Goal: Task Accomplishment & Management: Complete application form

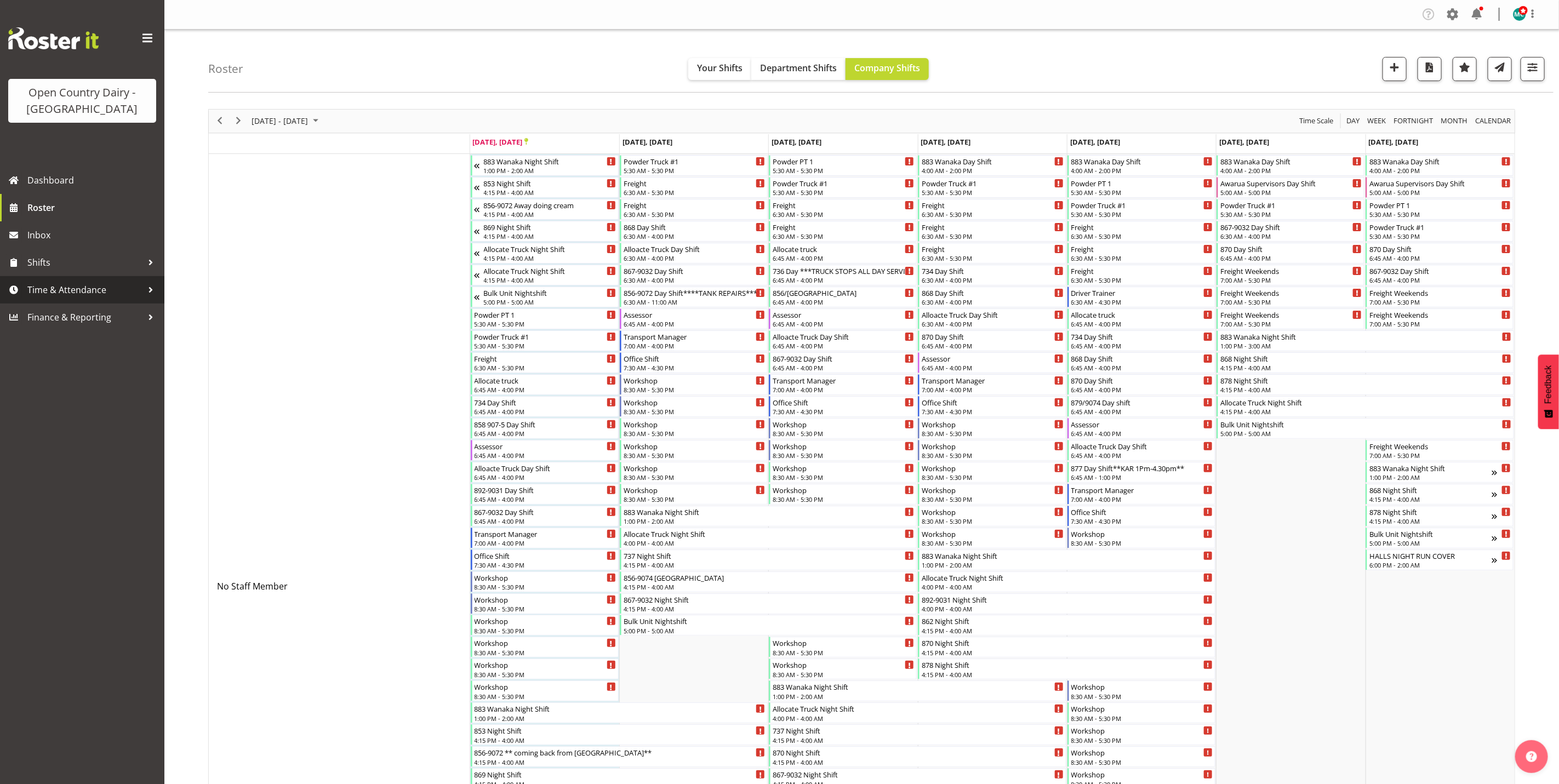
click at [62, 291] on span "Time & Attendance" at bounding box center [85, 290] width 115 height 16
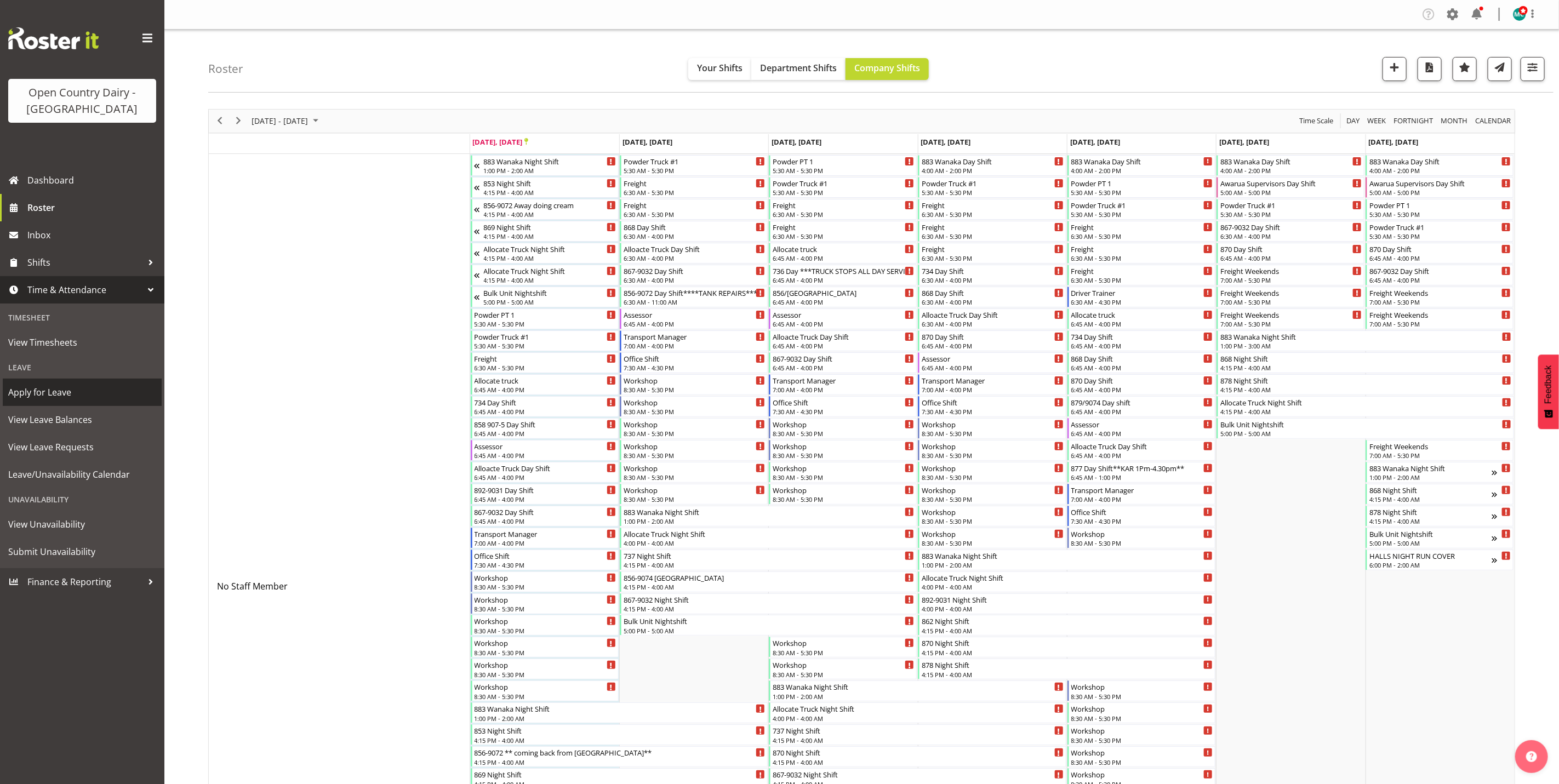
click at [48, 394] on span "Apply for Leave" at bounding box center [82, 392] width 148 height 16
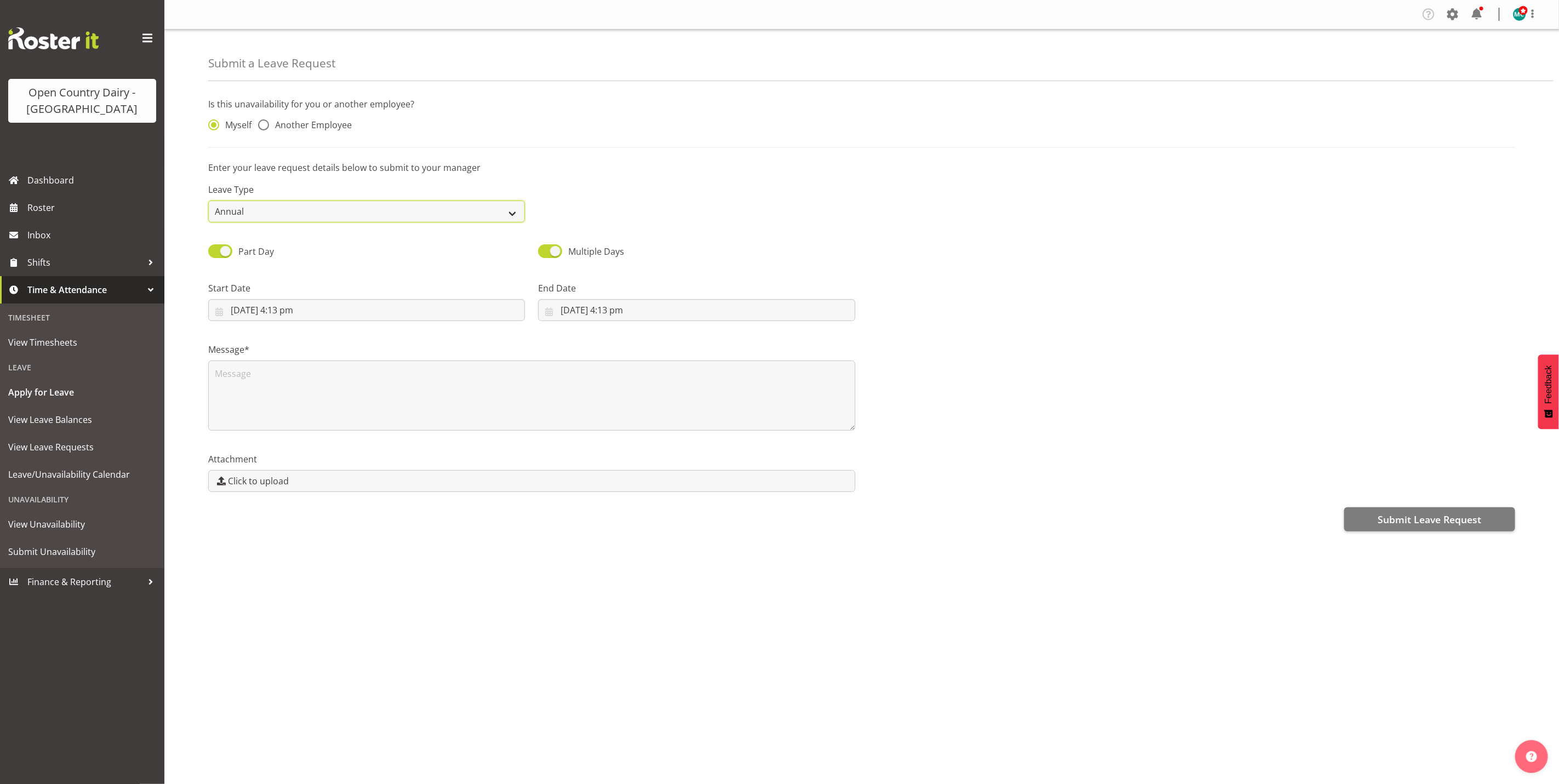
click at [289, 210] on select "Annual Sick Leave Without Pay Bereavement Domestic Violence Parental Jury Servi…" at bounding box center [366, 211] width 317 height 22
select select "Sick"
click at [208, 201] on select "Annual Sick Leave Without Pay Bereavement Domestic Violence Parental Jury Servi…" at bounding box center [366, 211] width 317 height 22
click at [263, 127] on span at bounding box center [263, 125] width 11 height 11
click at [263, 127] on input "Another Employee" at bounding box center [261, 125] width 7 height 7
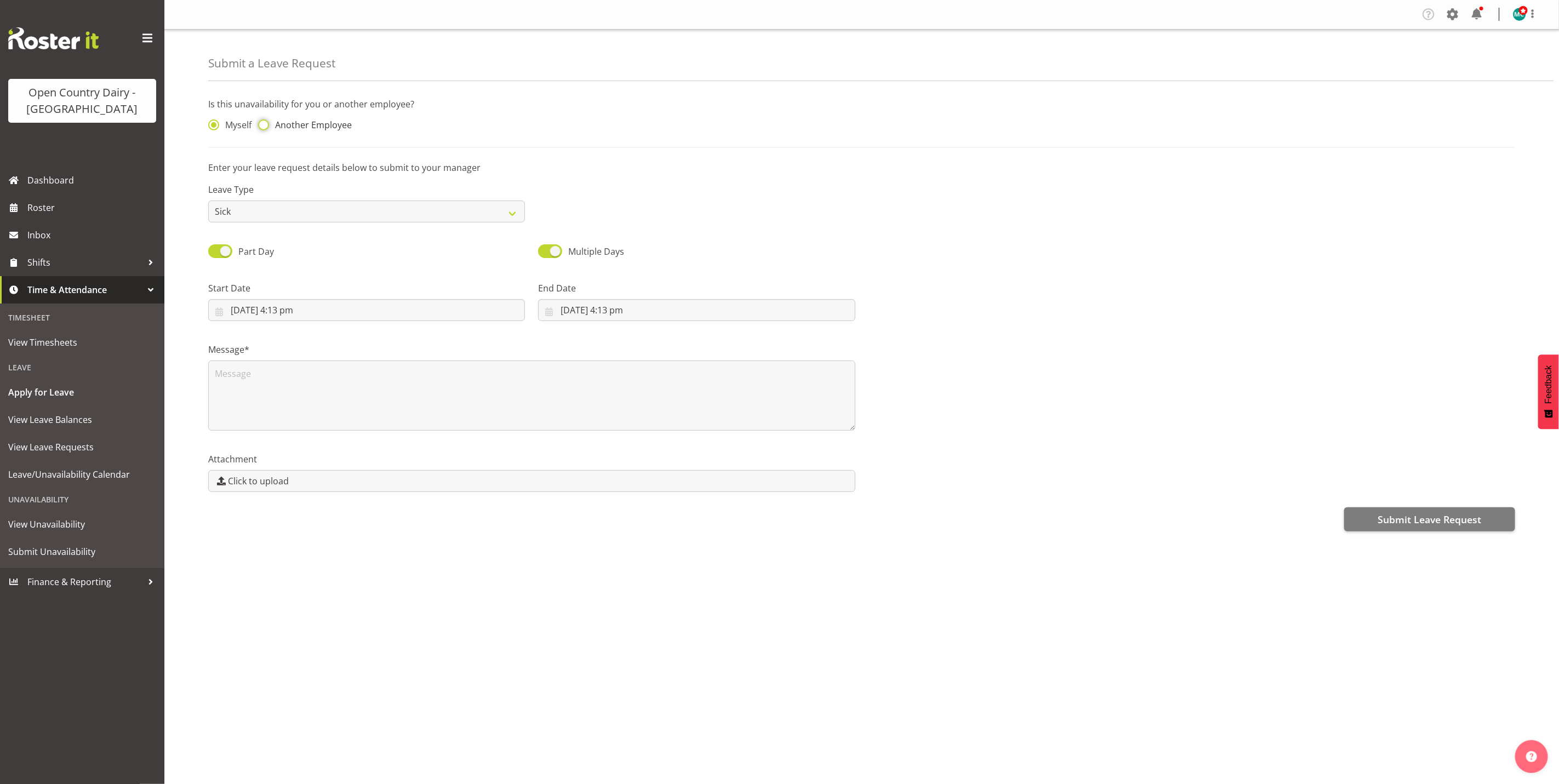
radio input "true"
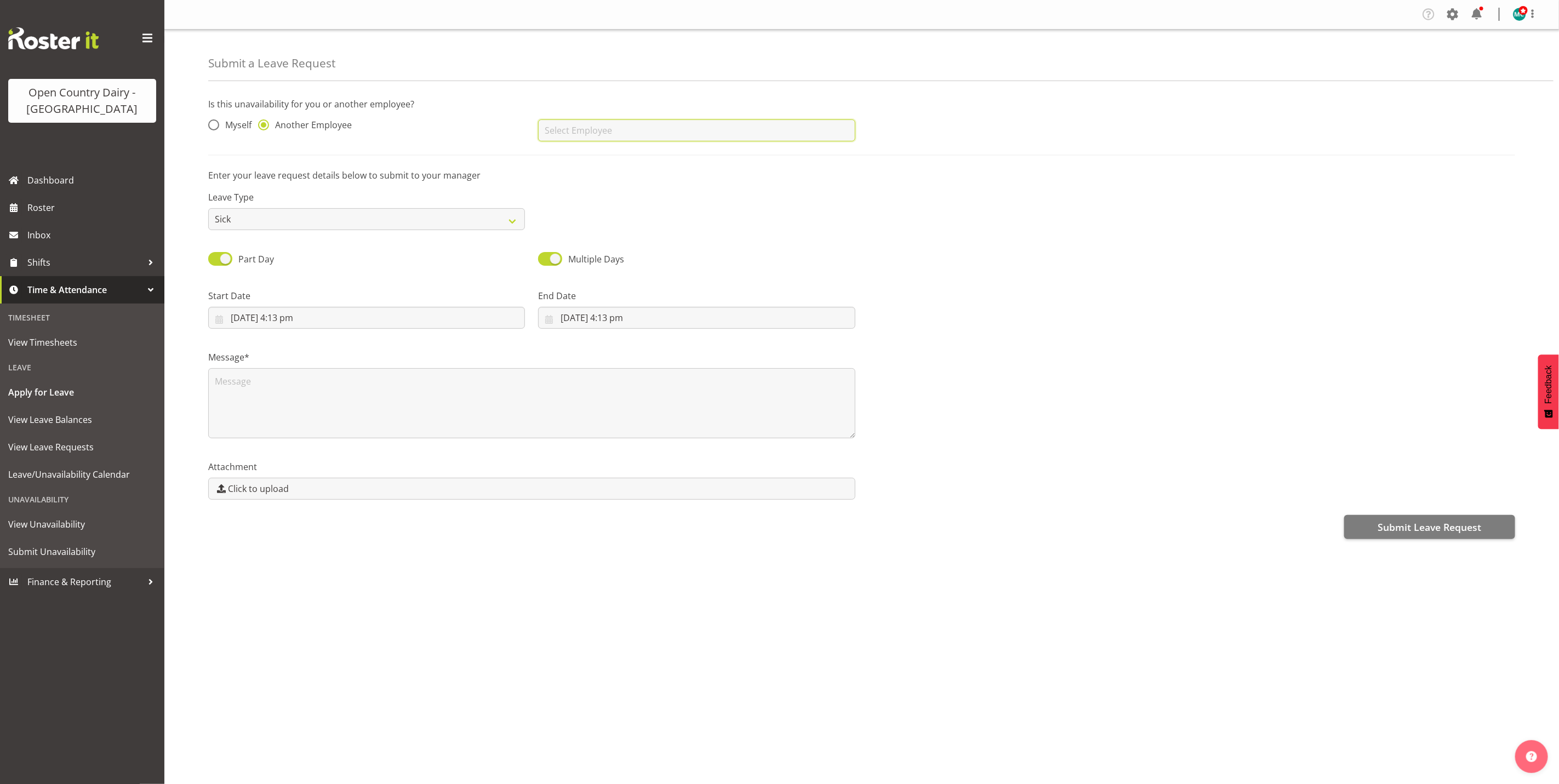
click at [607, 136] on input "text" at bounding box center [696, 130] width 317 height 22
click at [605, 200] on link "[PERSON_NAME]" at bounding box center [696, 197] width 317 height 20
type input "[PERSON_NAME]"
click at [247, 322] on input "22/09/2025, 4:13 pm" at bounding box center [366, 318] width 317 height 22
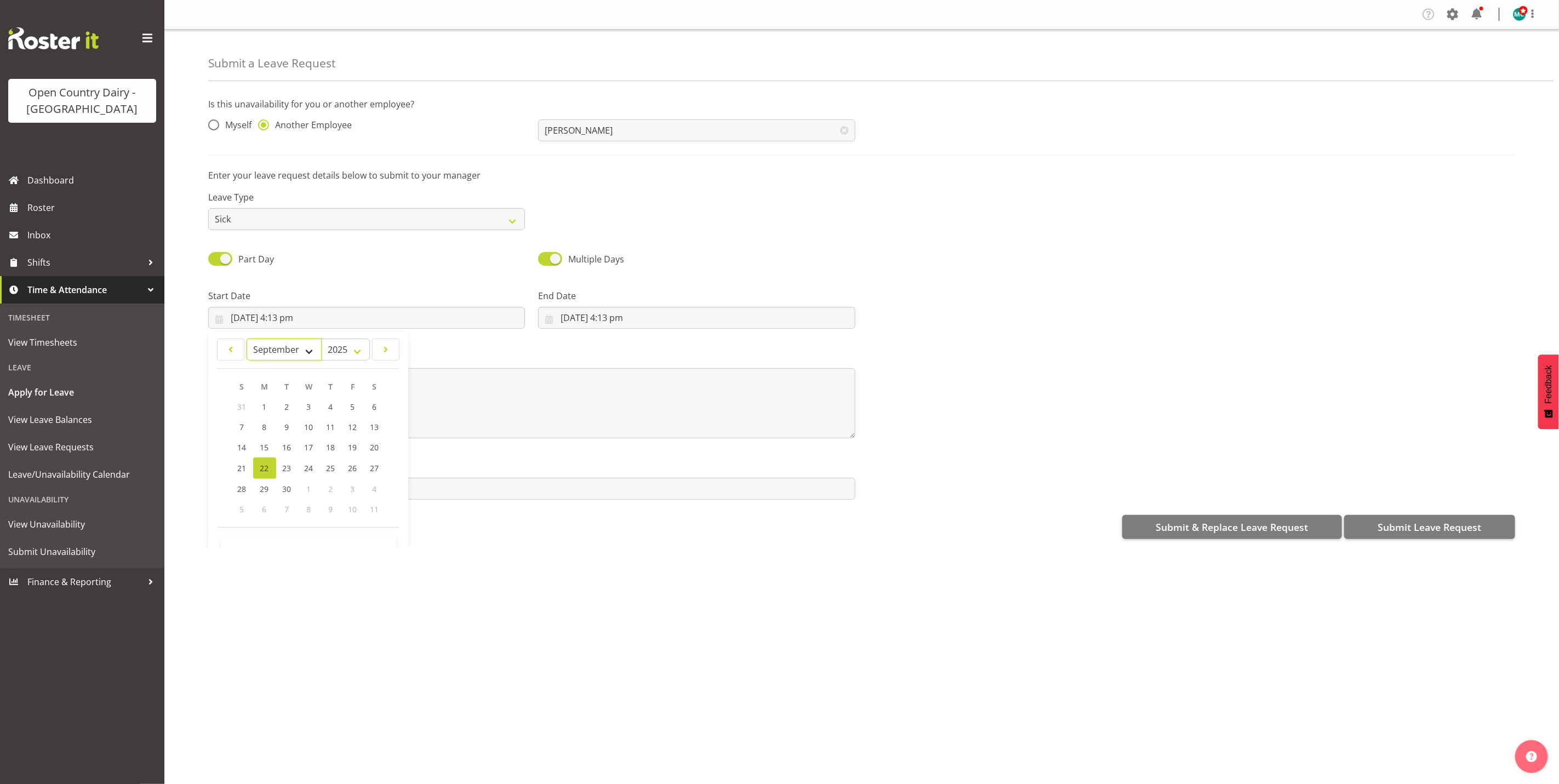
click at [301, 354] on select "January February March April May June July August September October November De…" at bounding box center [284, 350] width 75 height 22
select select "9"
click at [246, 339] on select "January February March April May June July August September October November De…" at bounding box center [284, 350] width 75 height 22
click at [309, 449] on span "15" at bounding box center [309, 448] width 9 height 11
type input "15/10/2025, 4:13 pm"
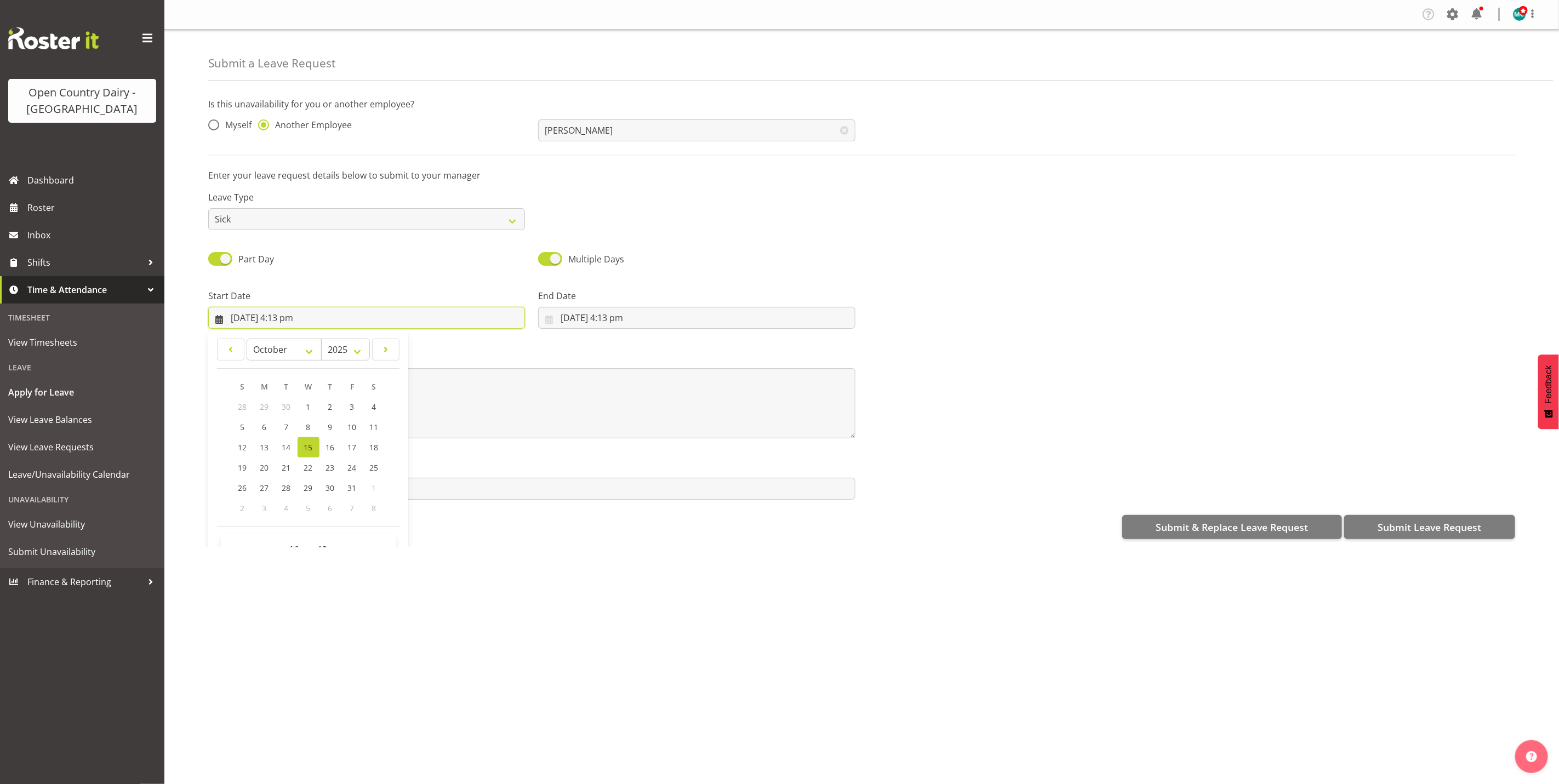
click at [294, 314] on input "15/10/2025, 4:13 pm" at bounding box center [366, 318] width 317 height 22
click at [285, 321] on input "15/10/2025, 4:13 pm" at bounding box center [366, 318] width 317 height 22
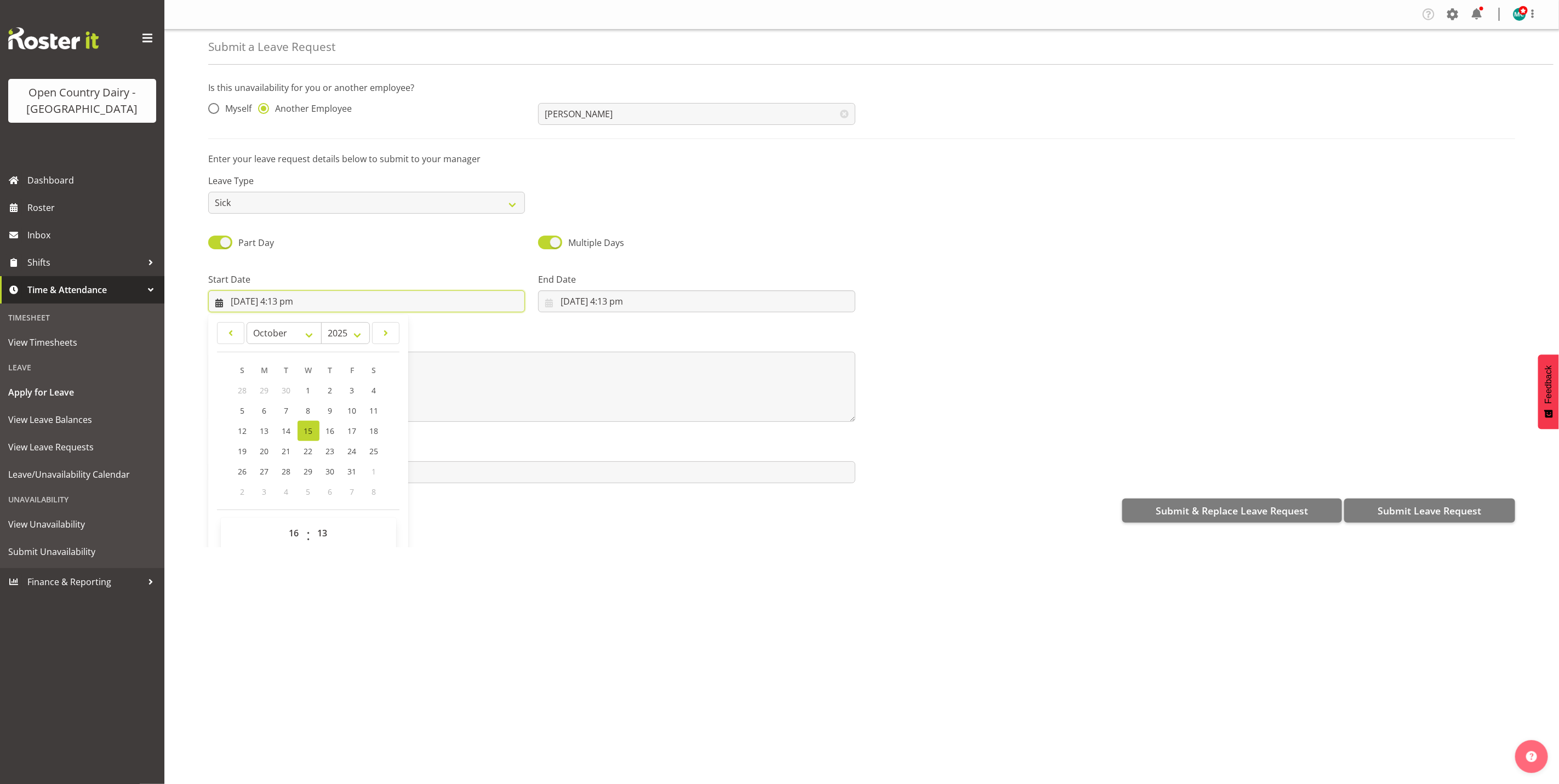
scroll to position [31, 0]
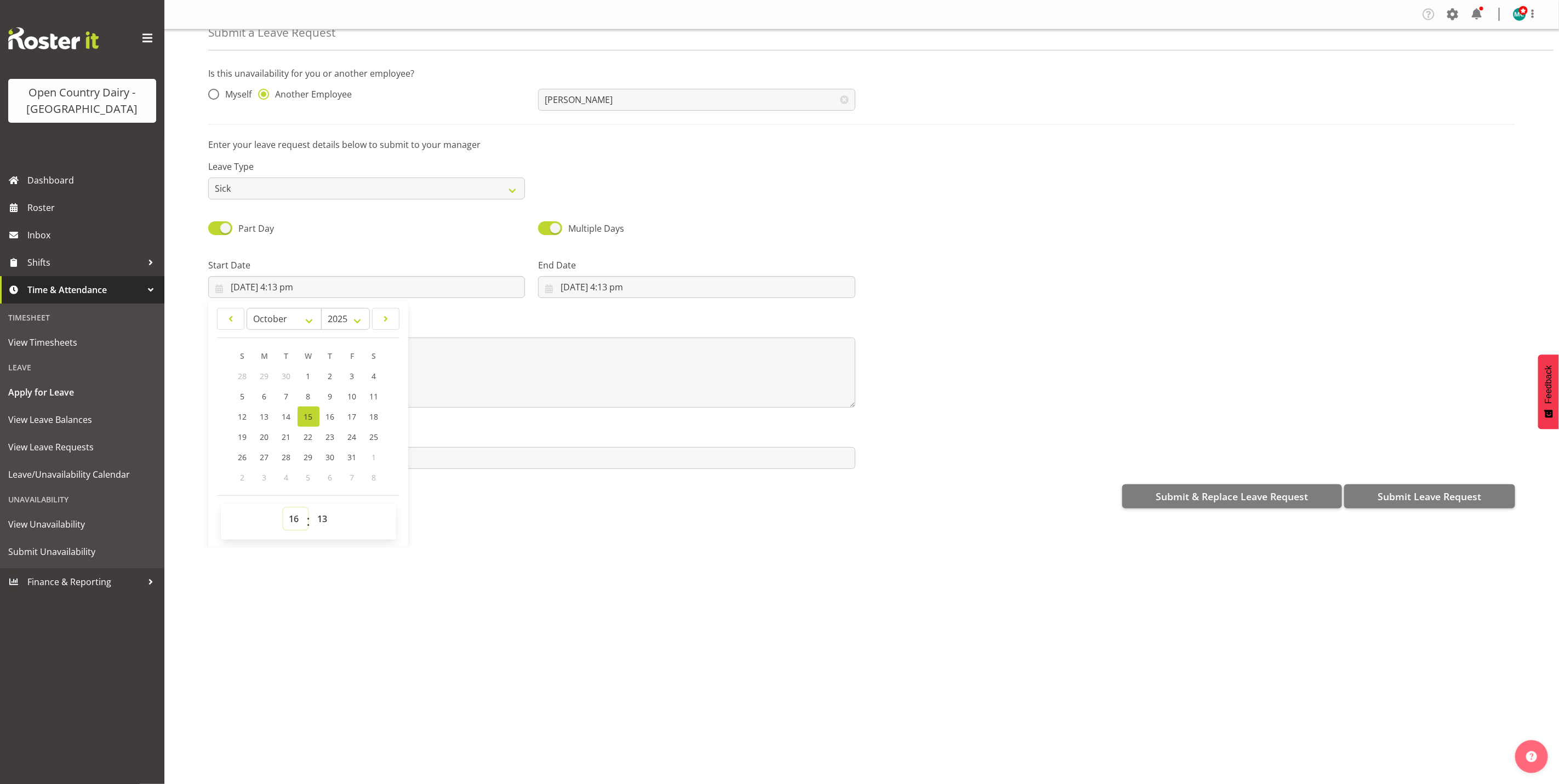
click at [296, 521] on select "00 01 02 03 04 05 06 07 08 09 10 11 12 13 14 15 16 17 18 19 20 21 22 23" at bounding box center [296, 518] width 25 height 22
click at [284, 508] on select "00 01 02 03 04 05 06 07 08 09 10 11 12 13 14 15 16 17 18 19 20 21 22 23" at bounding box center [296, 518] width 25 height 22
click at [326, 521] on select "00 01 02 03 04 05 06 07 08 09 10 11 12 13 14 15 16 17 18 19 20 21 22 23 24 25 2…" at bounding box center [324, 518] width 25 height 22
select select "0"
click at [312, 508] on select "00 01 02 03 04 05 06 07 08 09 10 11 12 13 14 15 16 17 18 19 20 21 22 23 24 25 2…" at bounding box center [324, 518] width 25 height 22
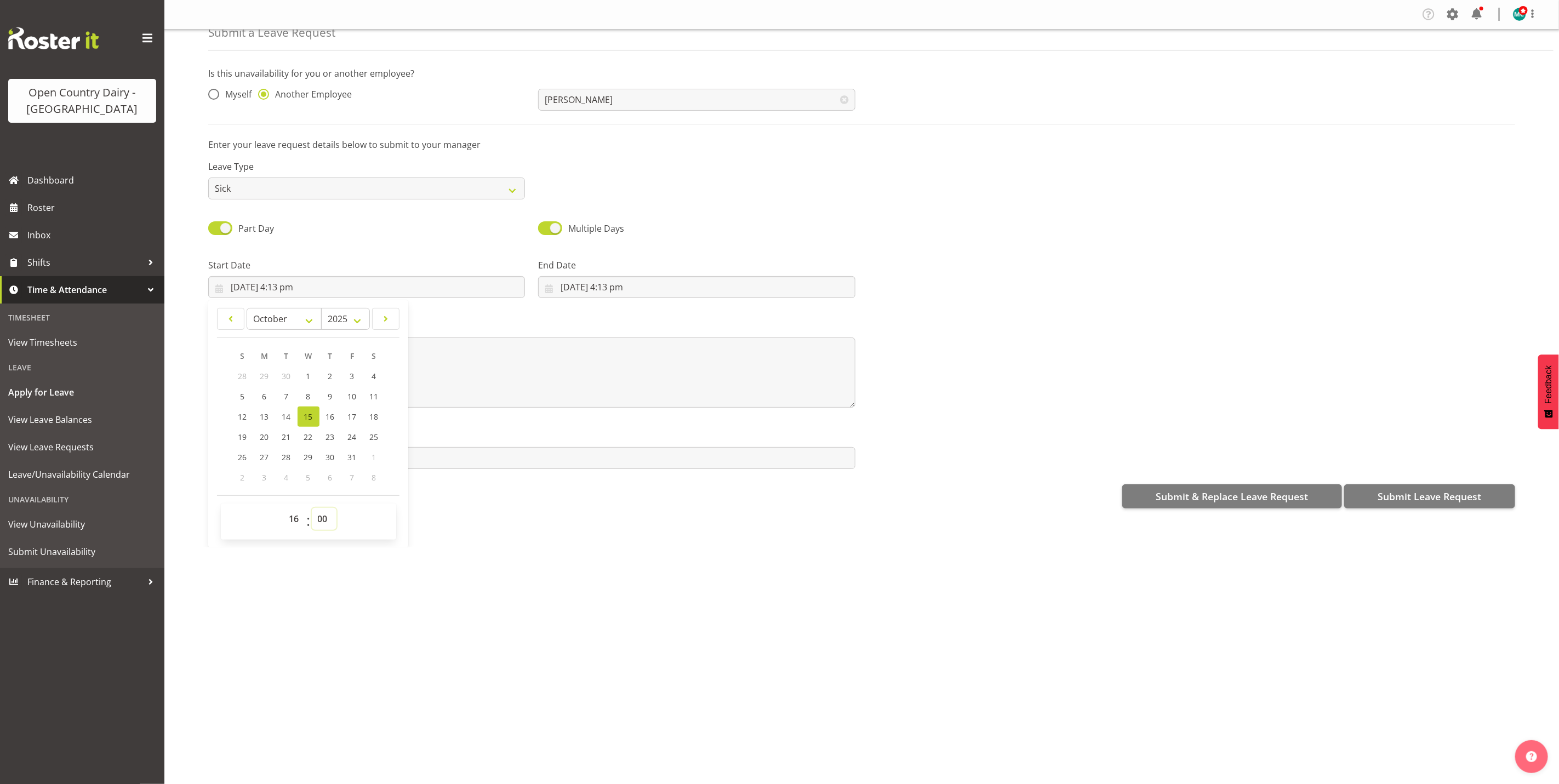
type input "15/10/2025, 4:00 pm"
click at [576, 288] on input "22/09/2025, 4:13 pm" at bounding box center [696, 287] width 317 height 22
click at [621, 324] on select "January February March April May June July August September October November De…" at bounding box center [614, 318] width 75 height 22
select select "9"
click at [576, 308] on select "January February March April May June July August September October November De…" at bounding box center [614, 318] width 75 height 22
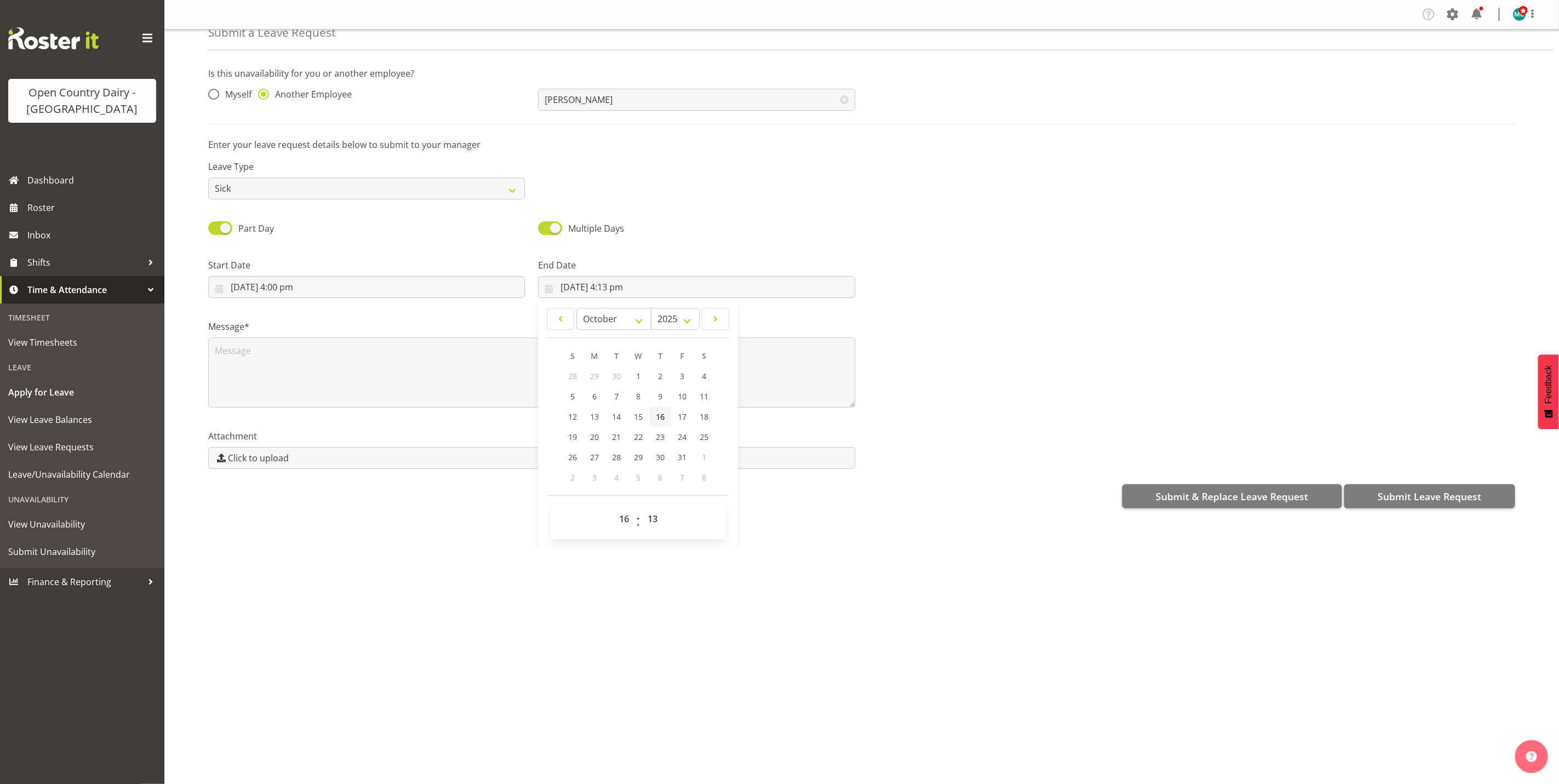
click at [656, 414] on span "16" at bounding box center [660, 417] width 9 height 11
type input "16/10/2025, 4:13 pm"
click at [621, 286] on input "16/10/2025, 4:13 pm" at bounding box center [696, 287] width 317 height 22
drag, startPoint x: 620, startPoint y: 520, endPoint x: 623, endPoint y: 506, distance: 14.3
click at [620, 520] on select "00 01 02 03 04 05 06 07 08 09 10 11 12 13 14 15 16 17 18 19 20 21 22 23" at bounding box center [626, 518] width 25 height 22
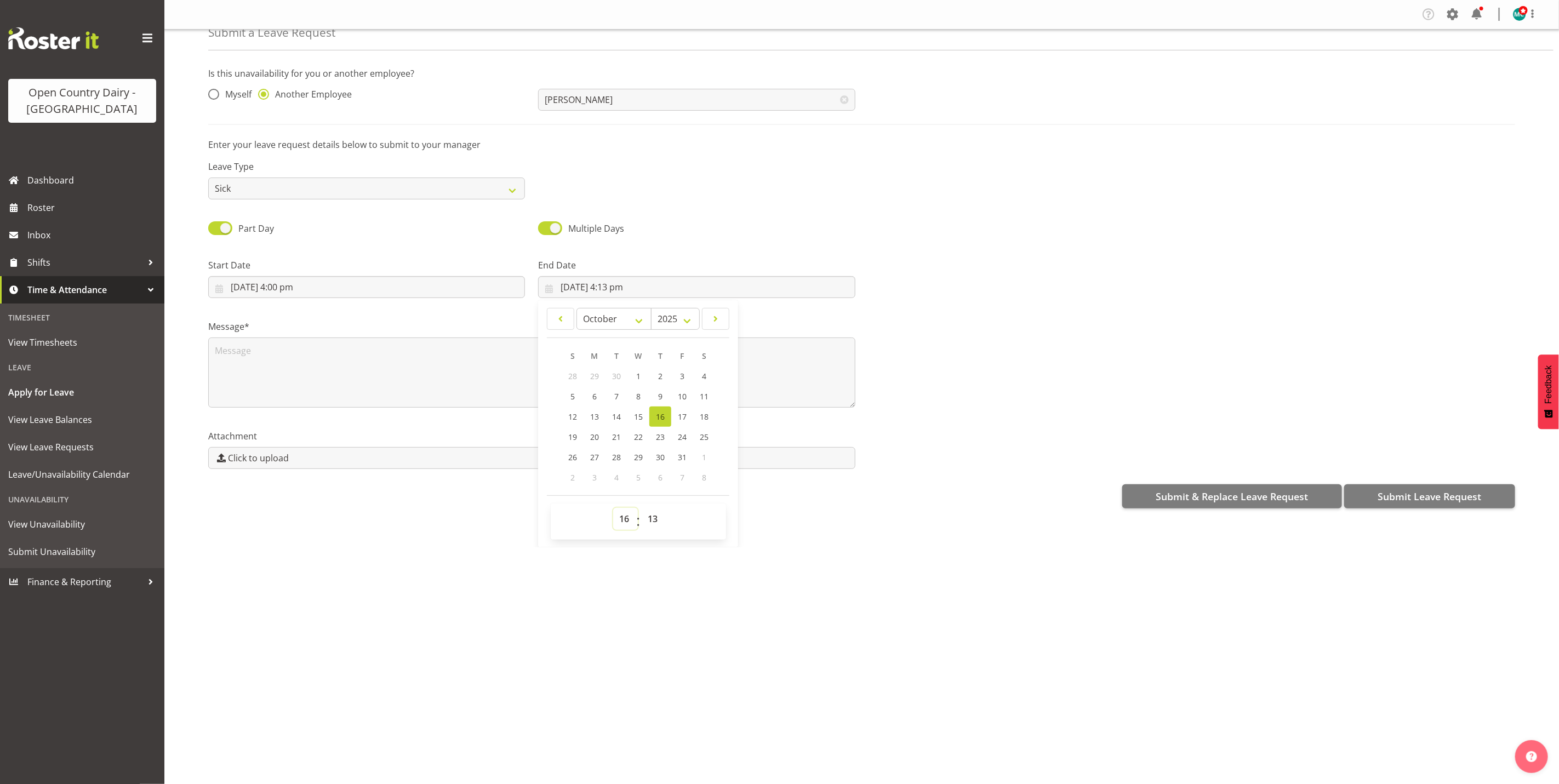
select select "6"
click at [613, 508] on select "00 01 02 03 04 05 06 07 08 09 10 11 12 13 14 15 16 17 18 19 20 21 22 23" at bounding box center [626, 518] width 25 height 22
type input "16/10/2025, 6:13 am"
click at [650, 516] on select "00 01 02 03 04 05 06 07 08 09 10 11 12 13 14 15 16 17 18 19 20 21 22 23 24 25 2…" at bounding box center [654, 518] width 25 height 22
select select "0"
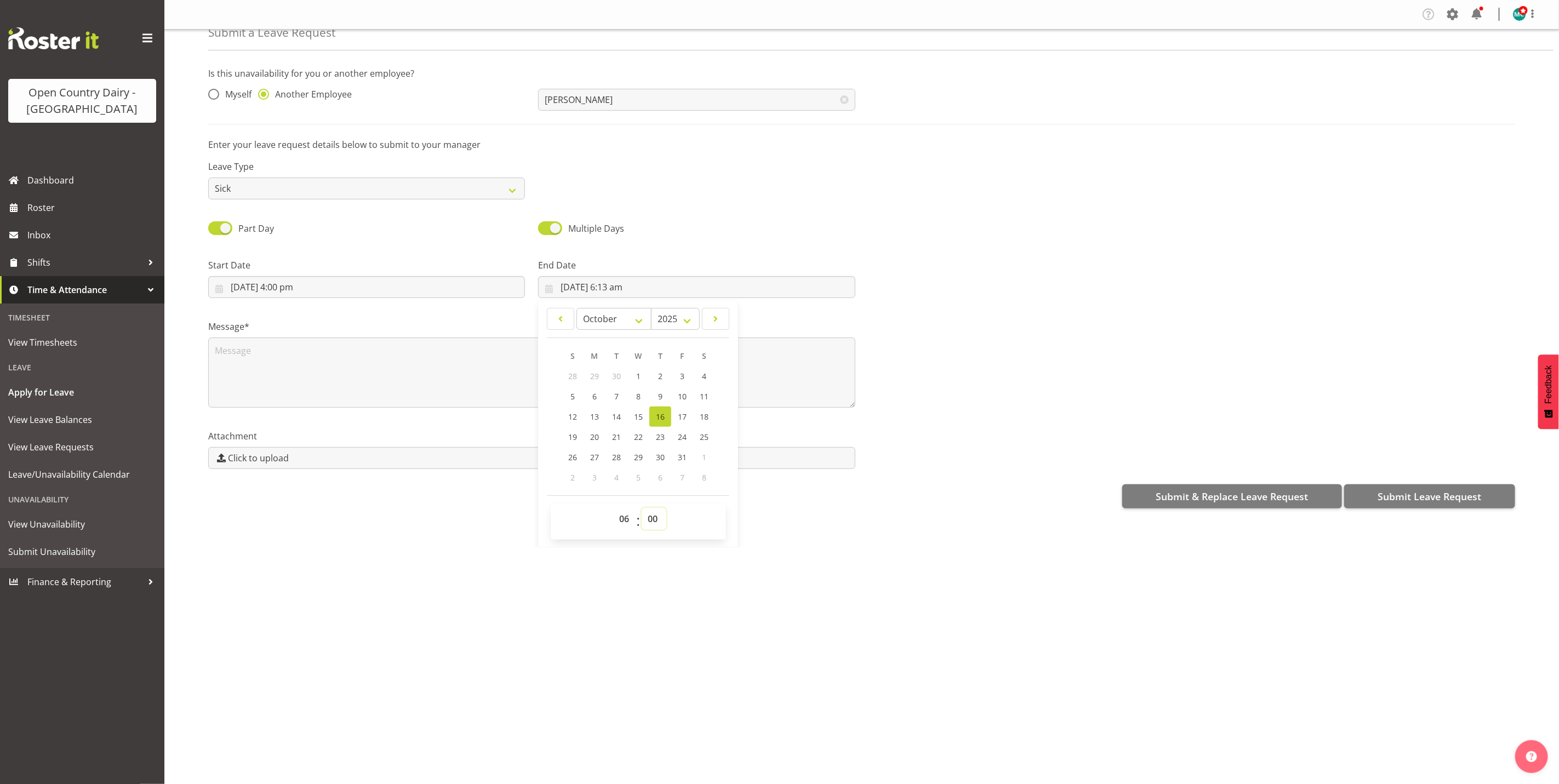
click at [642, 508] on select "00 01 02 03 04 05 06 07 08 09 10 11 12 13 14 15 16 17 18 19 20 21 22 23 24 25 2…" at bounding box center [654, 518] width 25 height 22
type input "16/10/2025, 6:00 am"
click at [333, 361] on textarea at bounding box center [531, 372] width 647 height 70
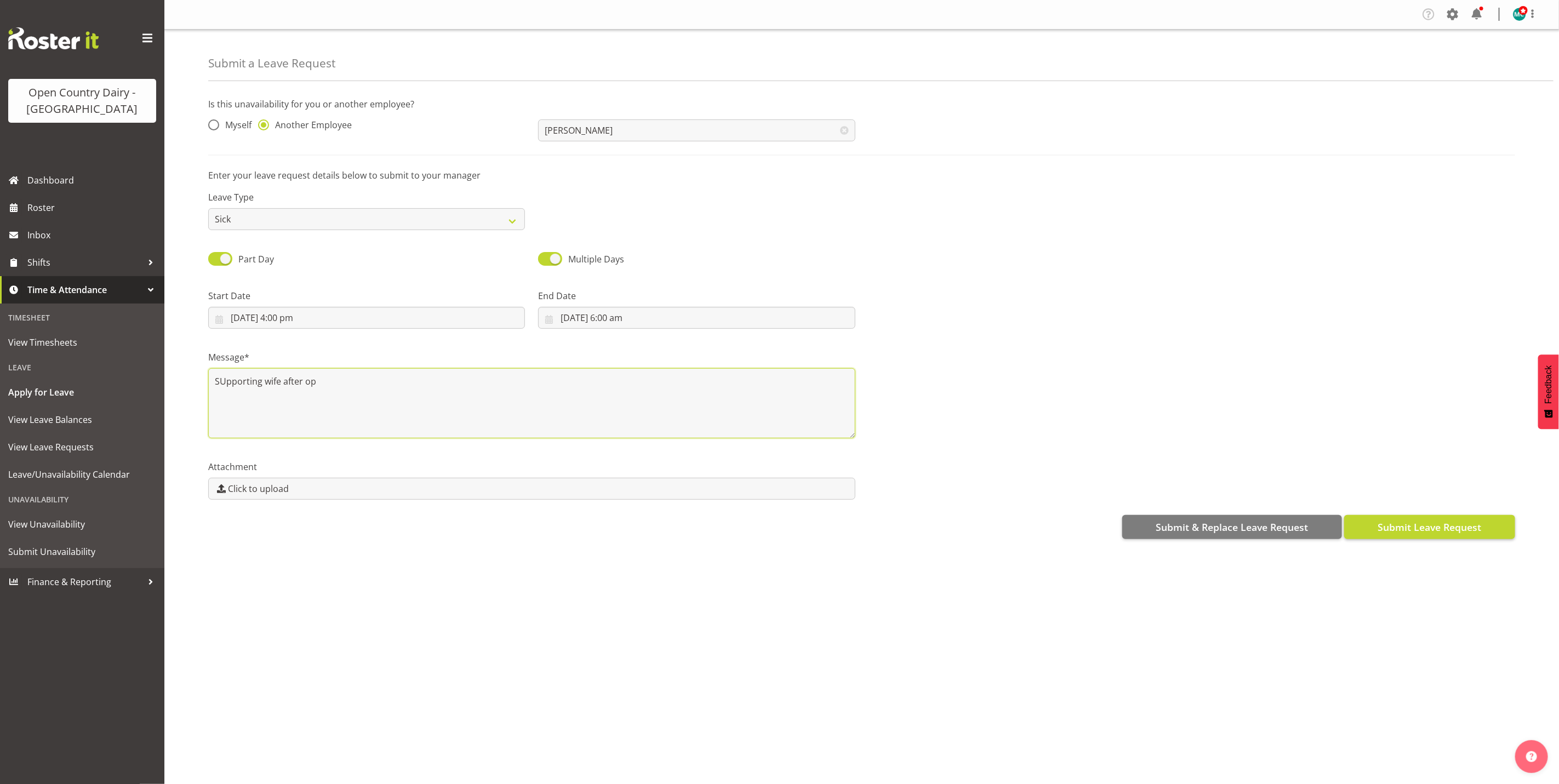
type textarea "SUpporting wife after op"
click at [1413, 524] on span "Submit Leave Request" at bounding box center [1430, 527] width 104 height 14
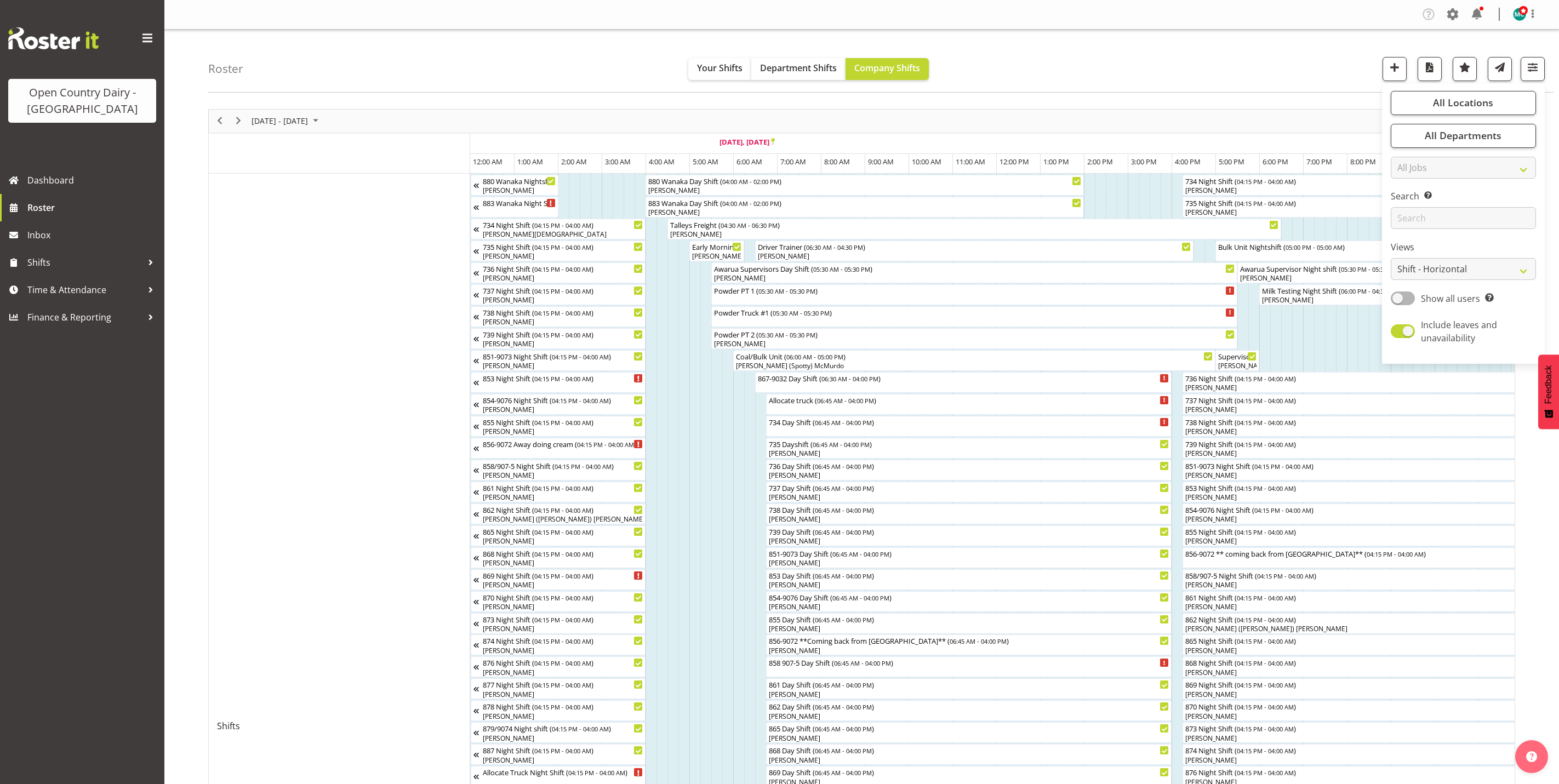
select select "shiftH"
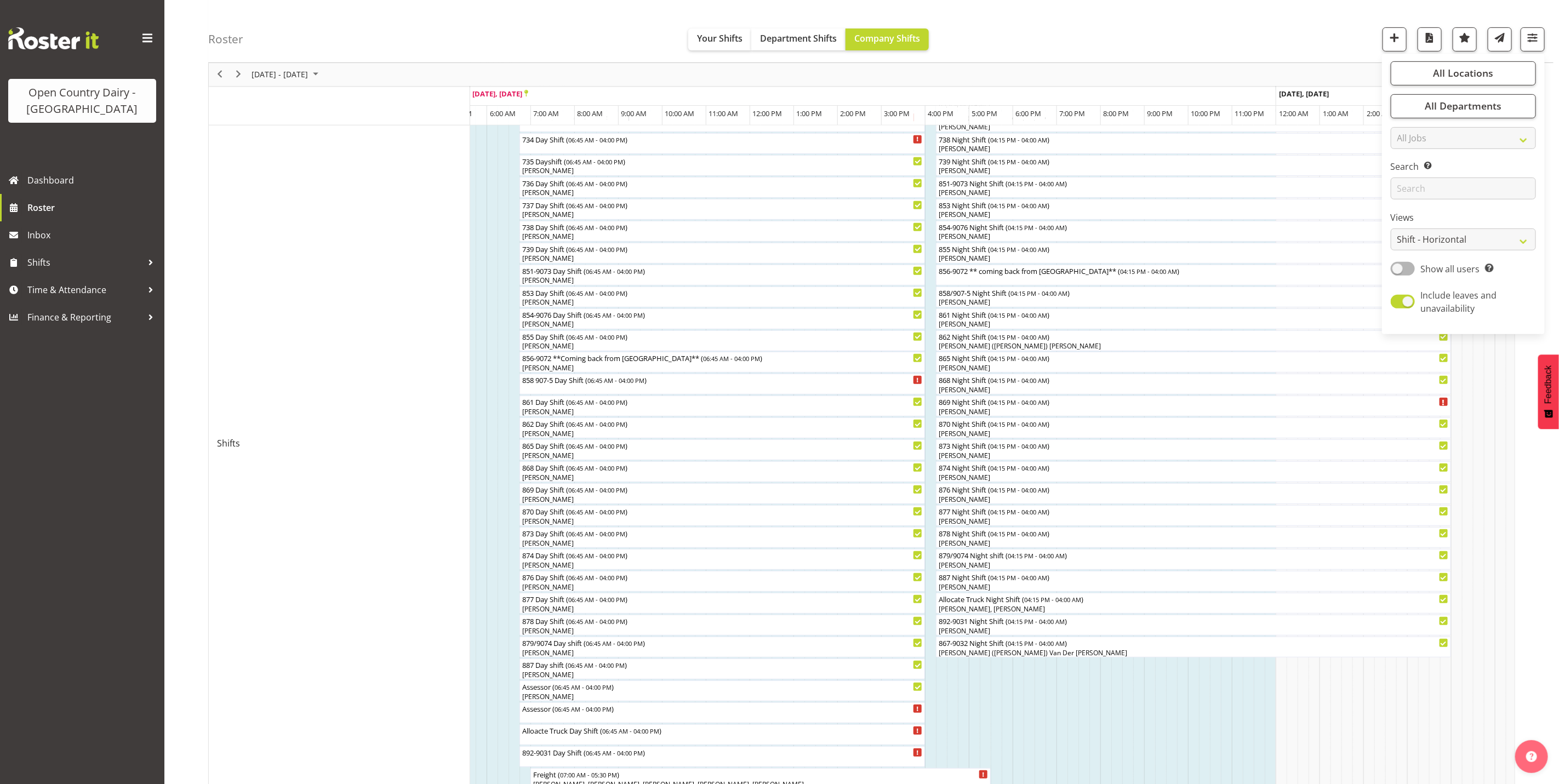
scroll to position [572, 0]
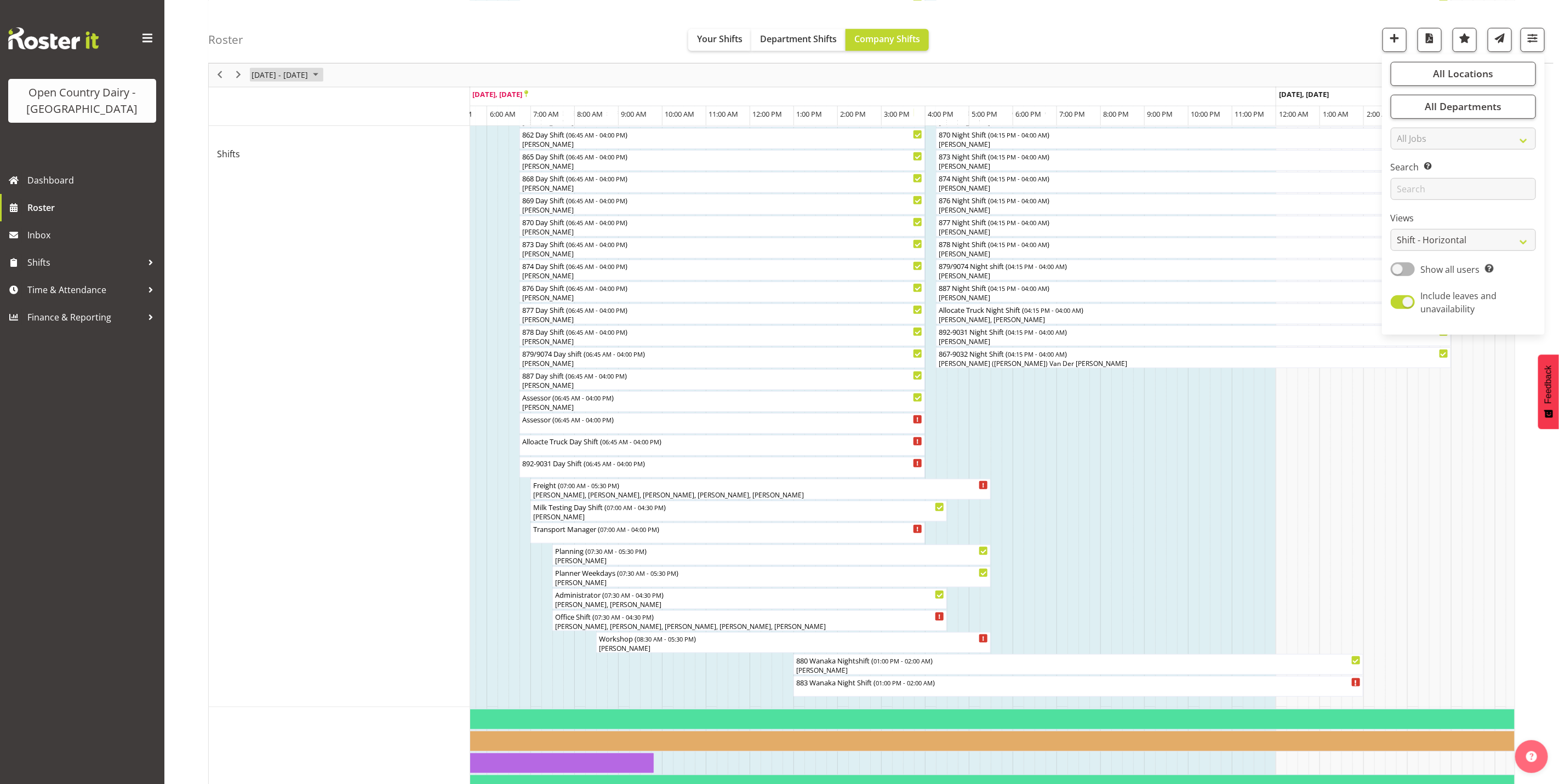
click at [281, 72] on span "[DATE] - [DATE]" at bounding box center [280, 74] width 59 height 13
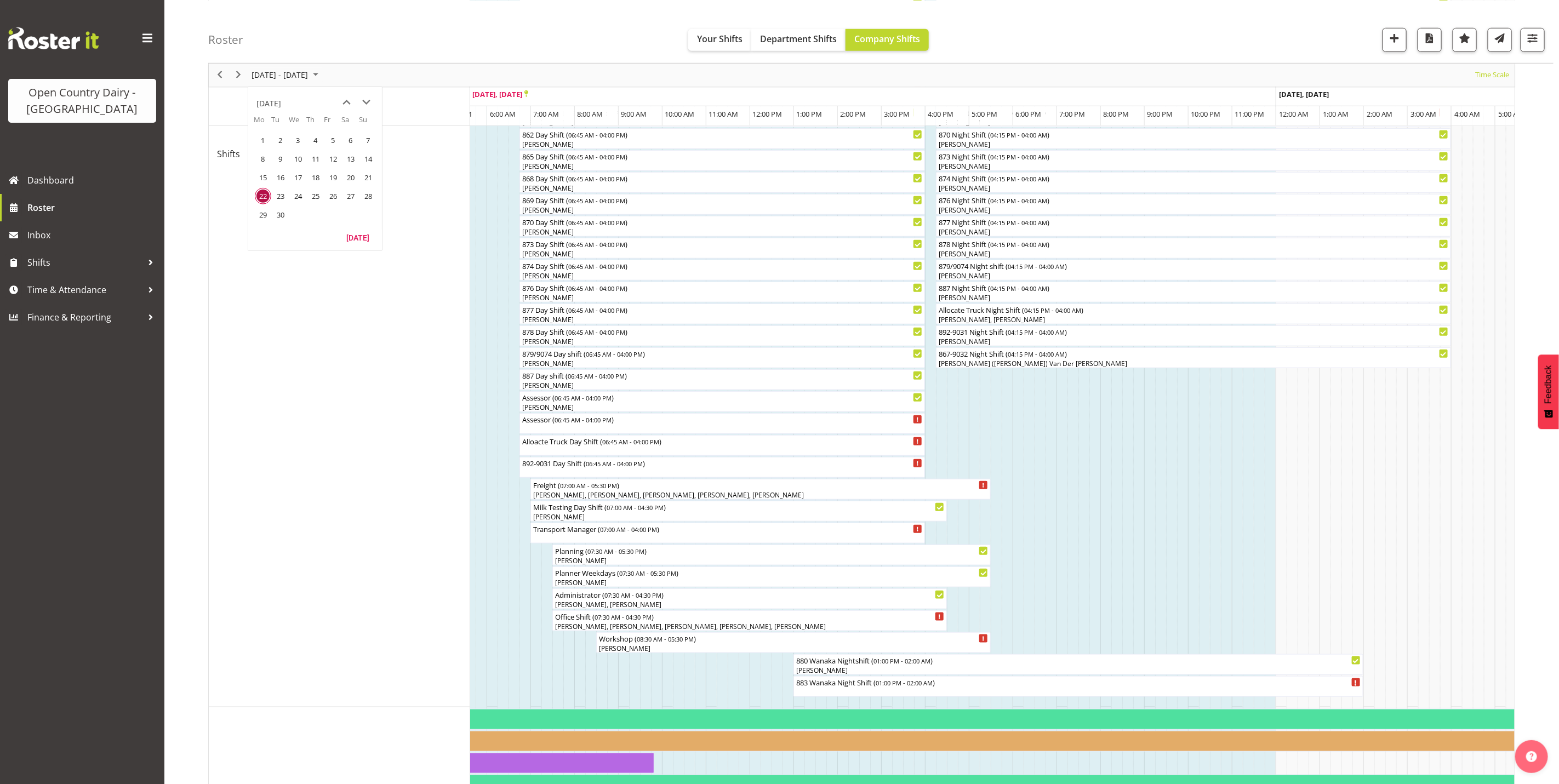
click at [281, 101] on div "[DATE]" at bounding box center [269, 103] width 25 height 22
click at [306, 201] on span "Oct" at bounding box center [300, 198] width 25 height 25
drag, startPoint x: 300, startPoint y: 177, endPoint x: 523, endPoint y: 208, distance: 225.1
click at [300, 177] on span "15" at bounding box center [298, 177] width 16 height 16
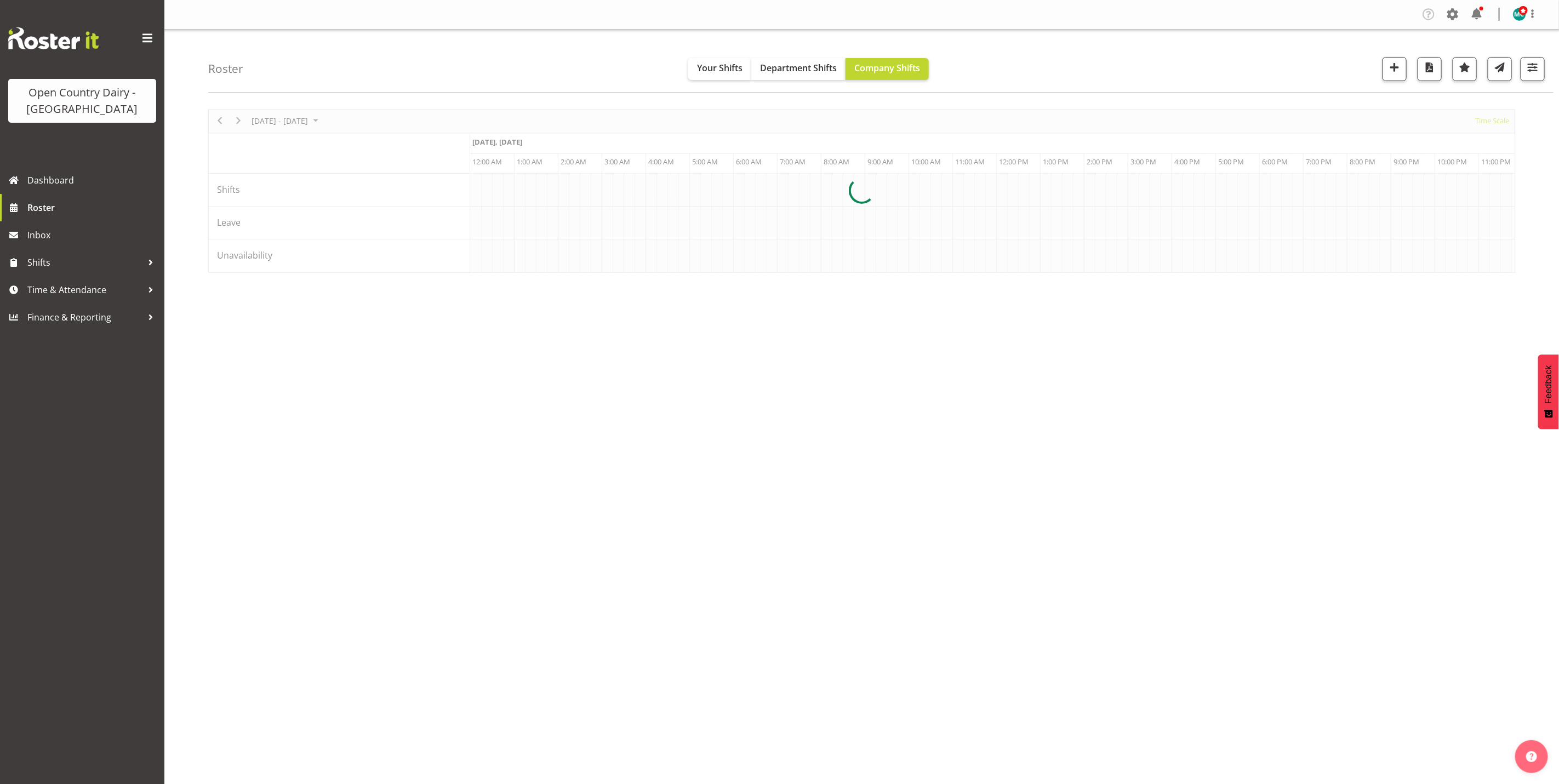
scroll to position [0, 0]
